Goal: Information Seeking & Learning: Learn about a topic

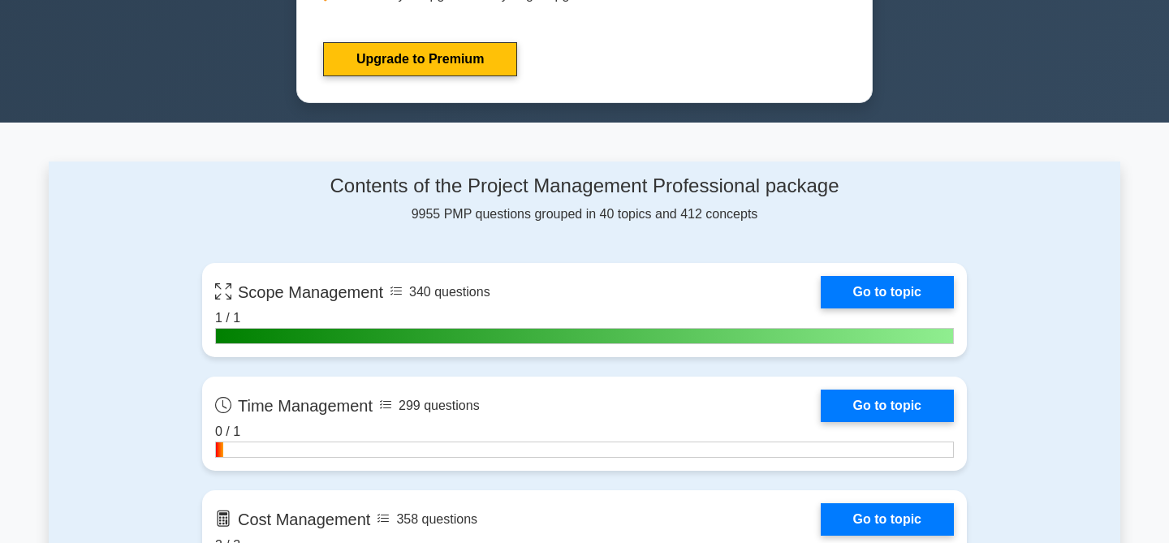
scroll to position [924, 0]
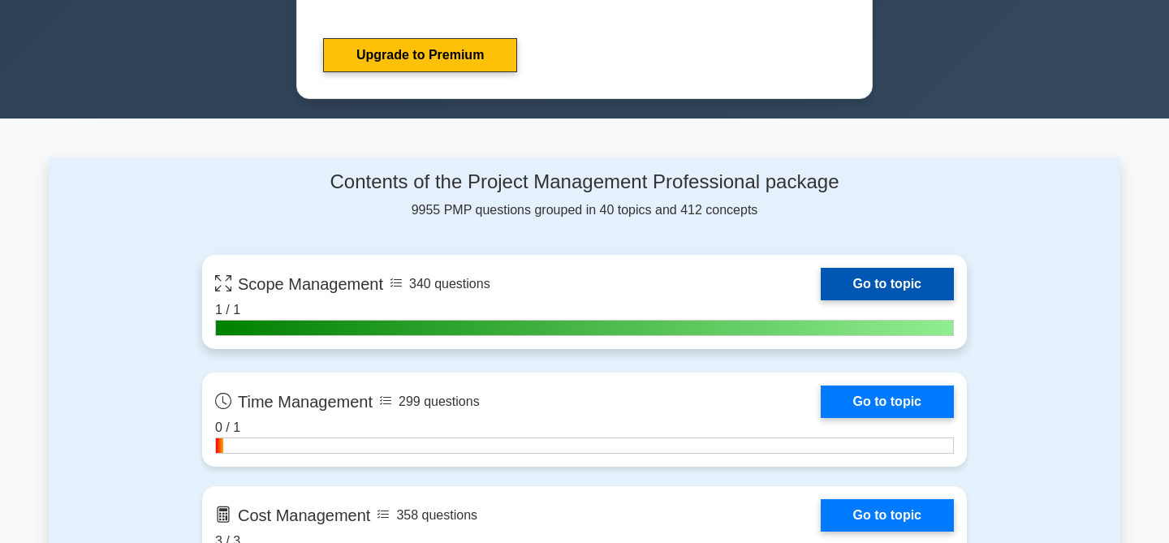
click at [820, 285] on link "Go to topic" at bounding box center [886, 284] width 133 height 32
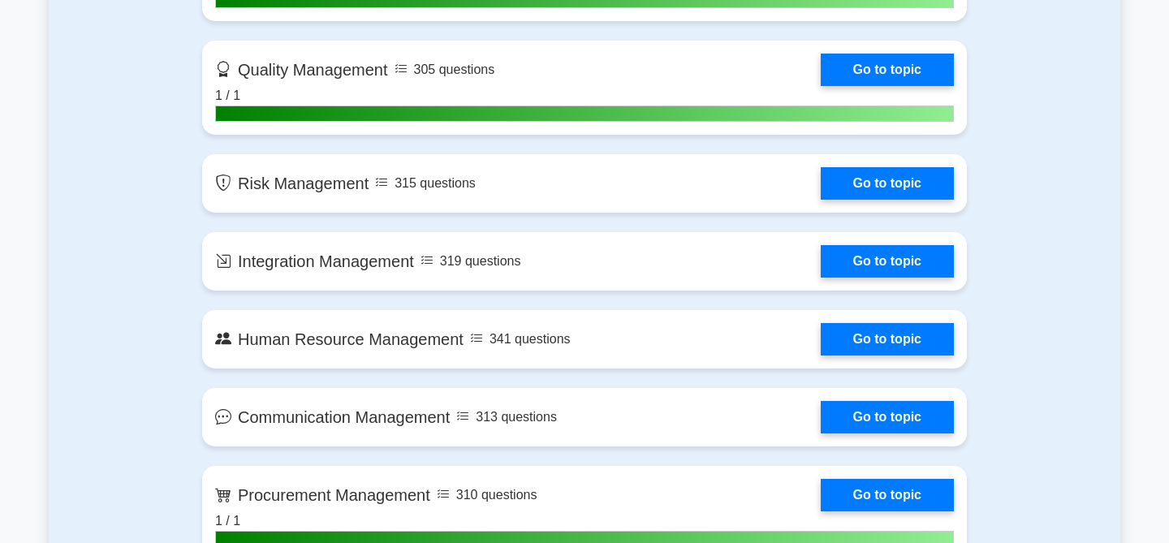
scroll to position [1485, 0]
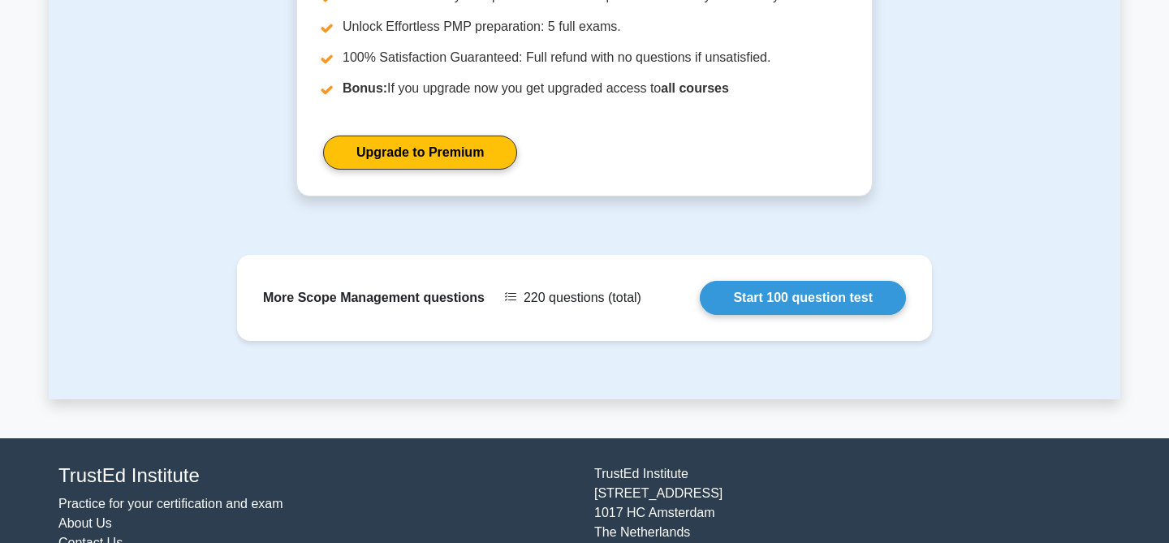
scroll to position [1727, 0]
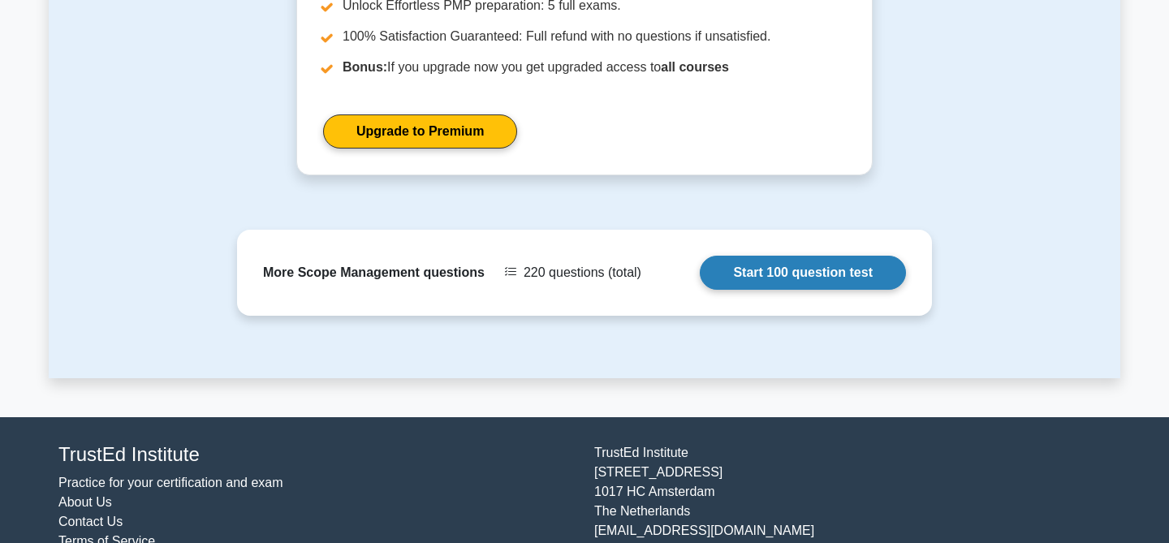
click at [700, 269] on link "Start 100 question test" at bounding box center [803, 273] width 206 height 34
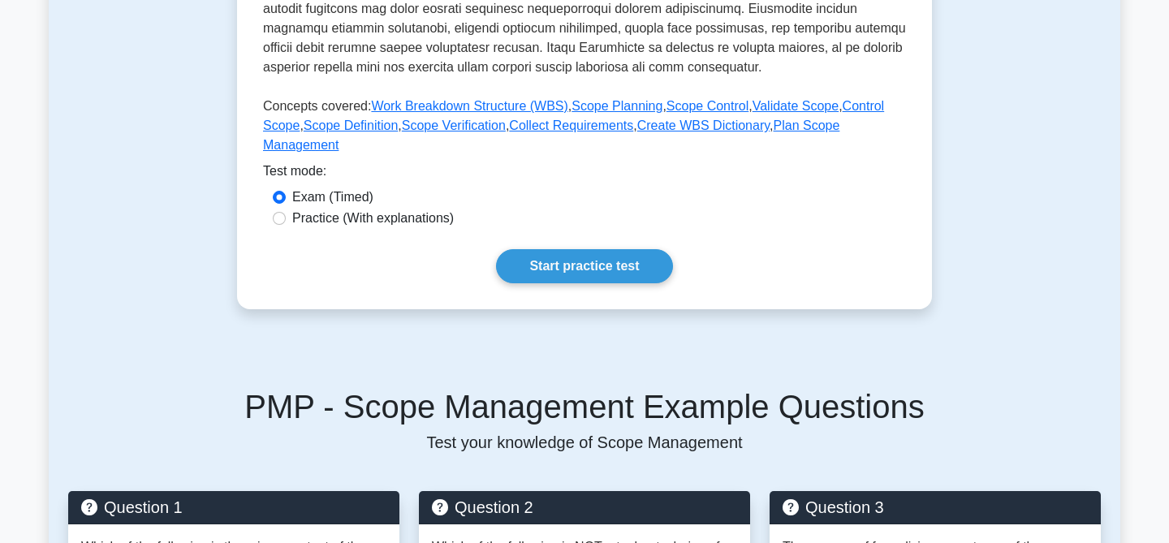
scroll to position [630, 0]
